Goal: Navigation & Orientation: Find specific page/section

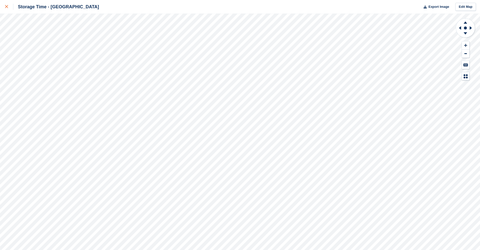
click at [3, 8] on link at bounding box center [6, 7] width 13 height 14
